Goal: Check status

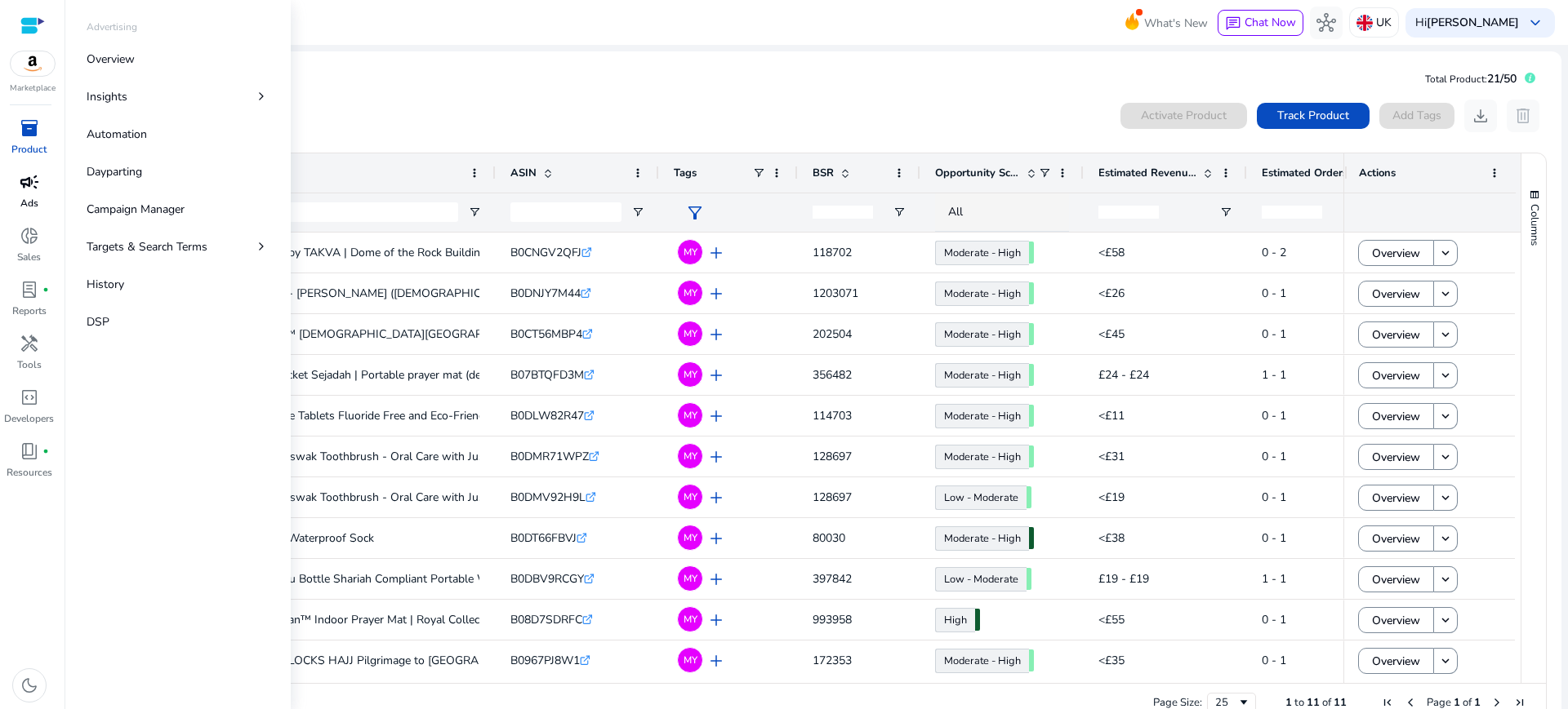
click at [22, 182] on span "campaign" at bounding box center [29, 181] width 20 height 20
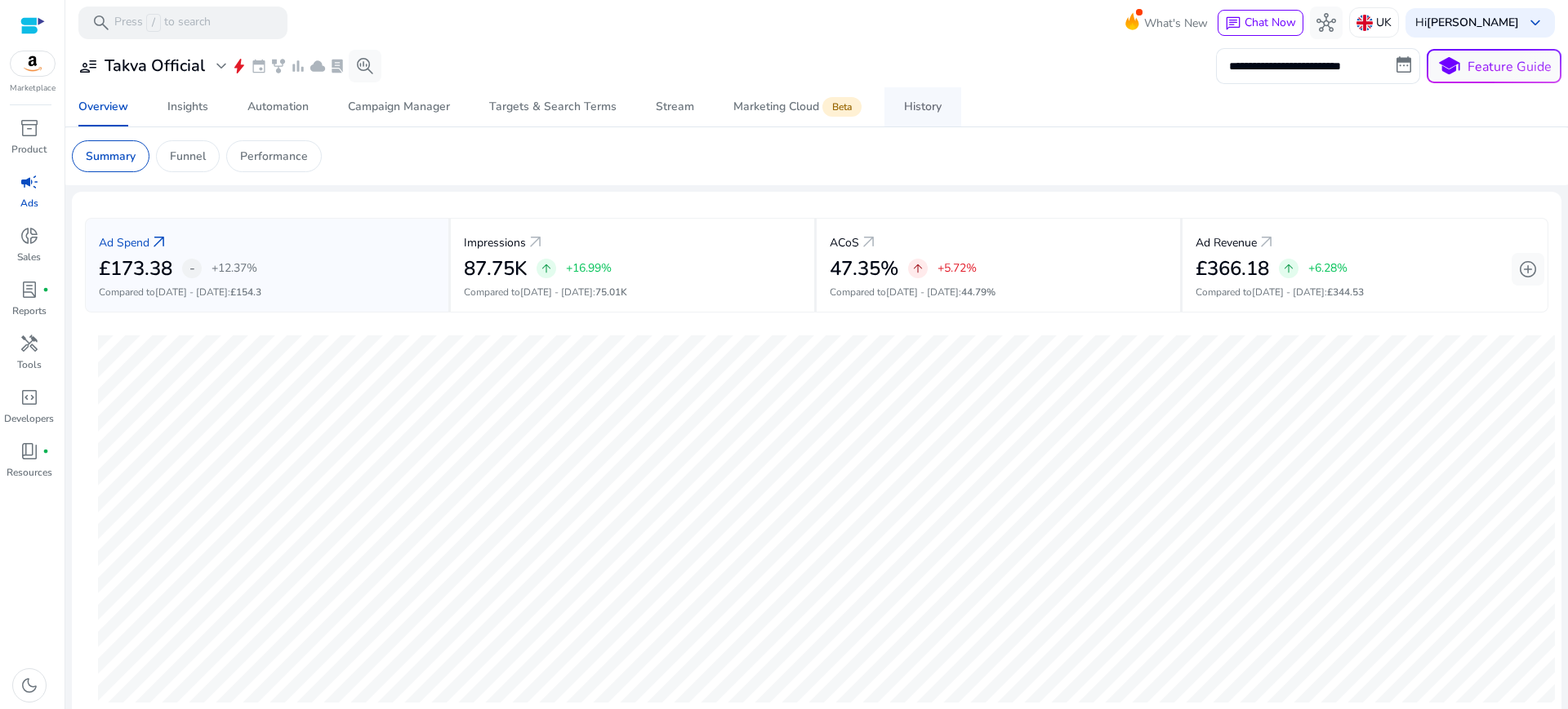
click at [885, 99] on link "History" at bounding box center [923, 106] width 77 height 39
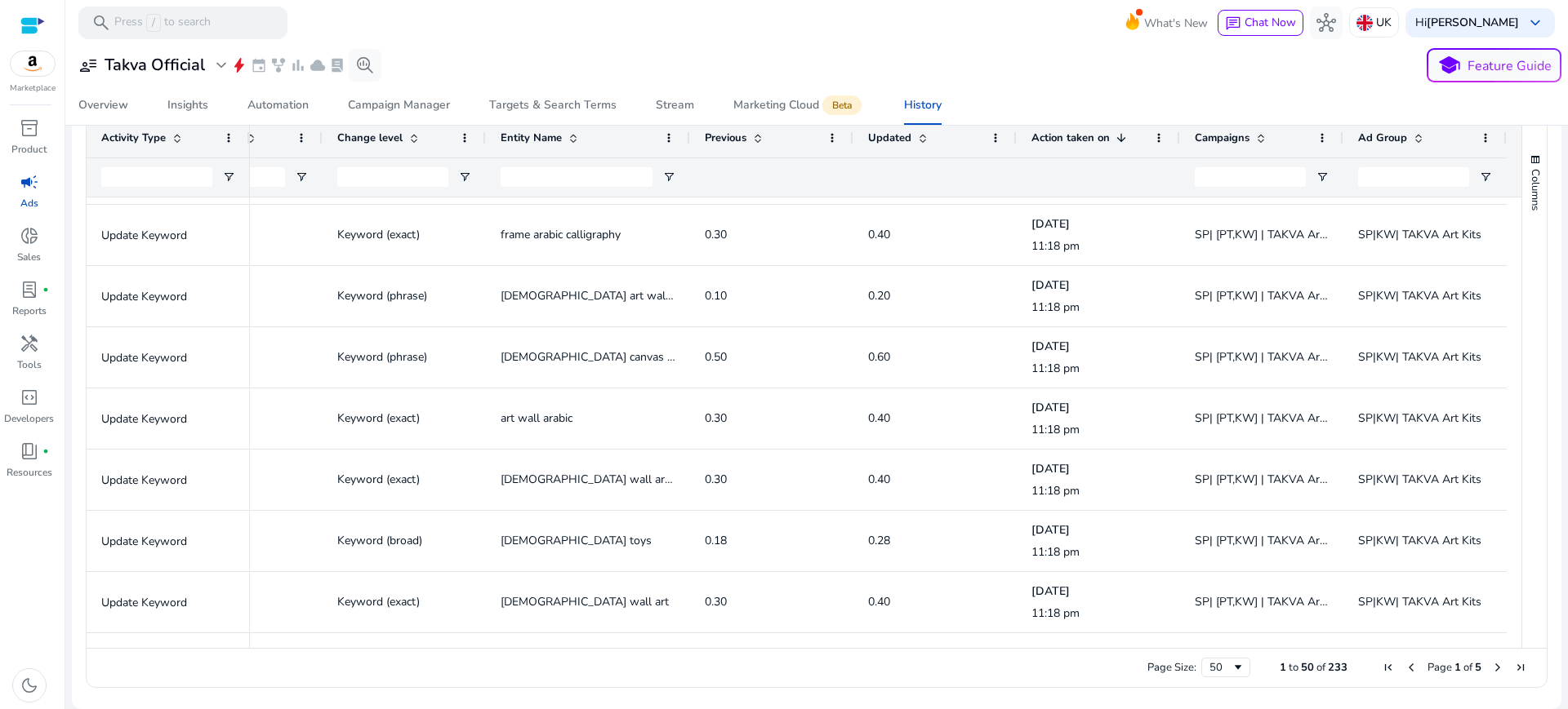
click at [1491, 665] on span "Next Page" at bounding box center [1497, 668] width 13 height 13
click at [1497, 671] on span "Next Page" at bounding box center [1497, 668] width 13 height 13
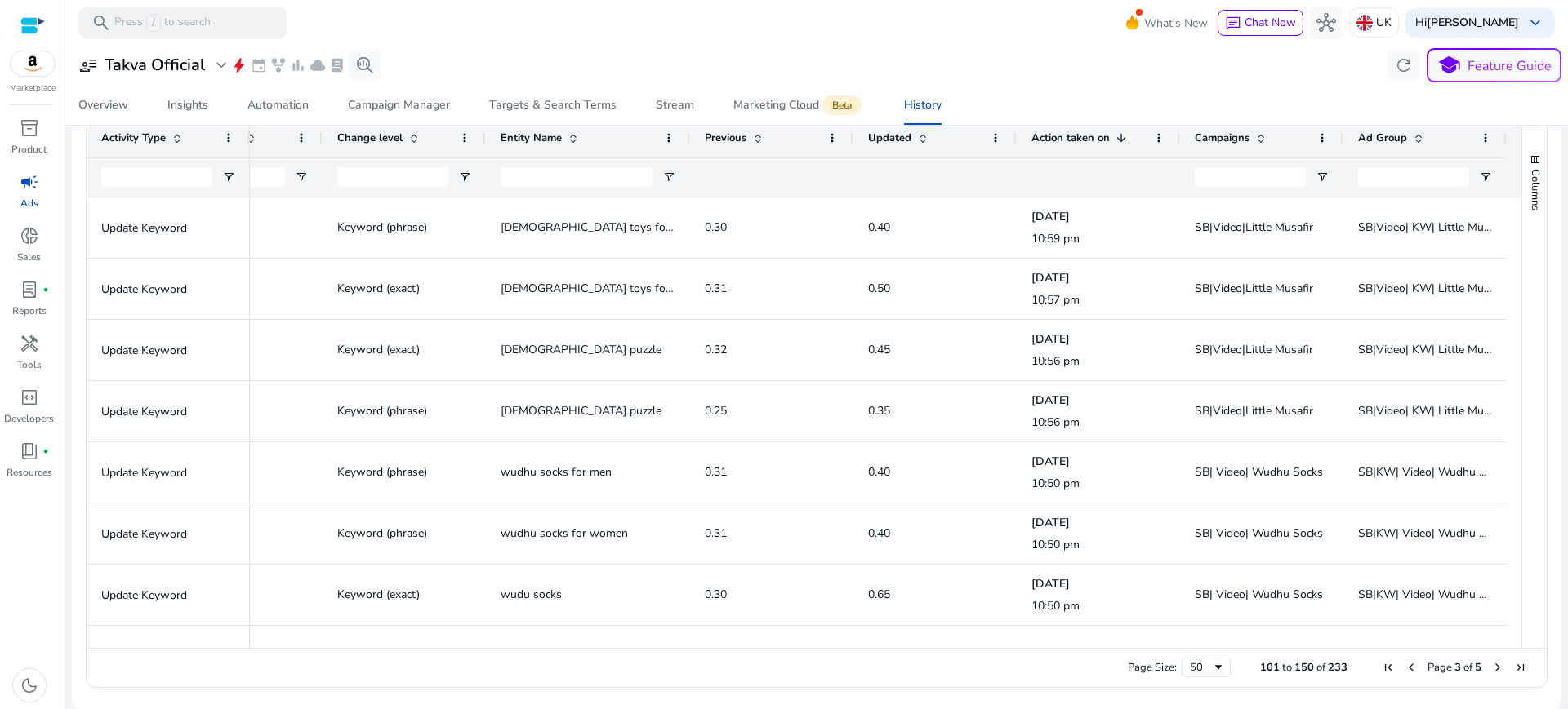
click at [1491, 665] on span "Next Page" at bounding box center [1497, 668] width 13 height 13
